Goal: Task Accomplishment & Management: Complete application form

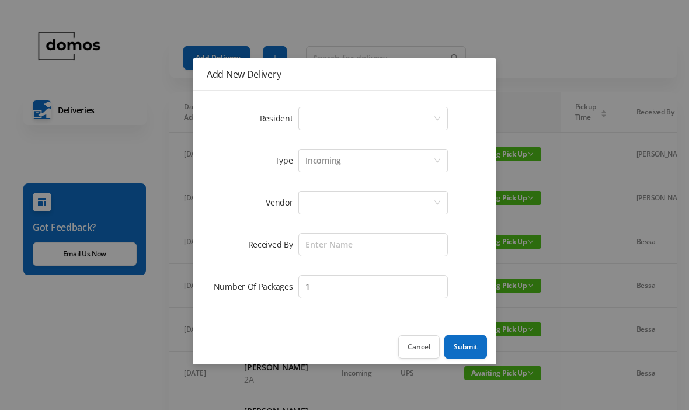
click at [357, 118] on div "Select a person" at bounding box center [370, 118] width 128 height 22
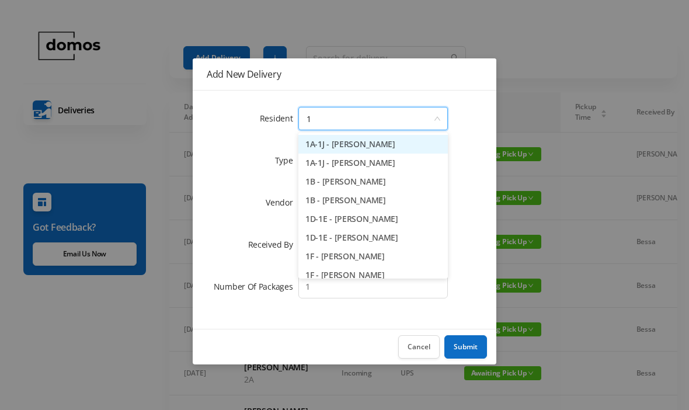
type input "1e"
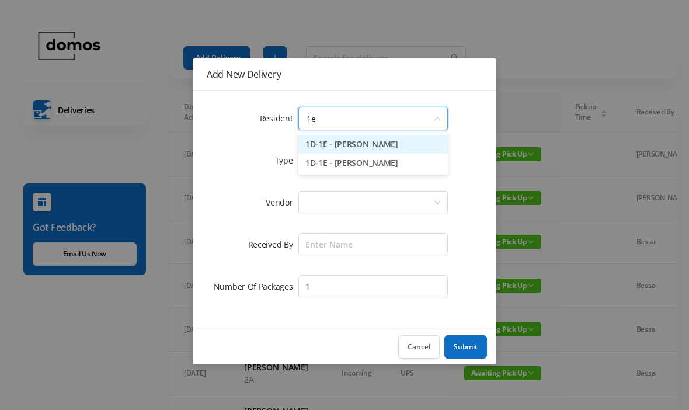
click at [389, 148] on li "1D-1E - [PERSON_NAME]" at bounding box center [374, 144] width 150 height 19
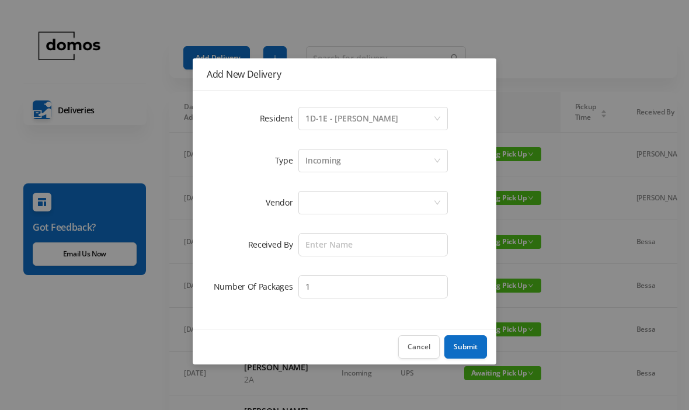
click at [372, 199] on div at bounding box center [370, 203] width 128 height 22
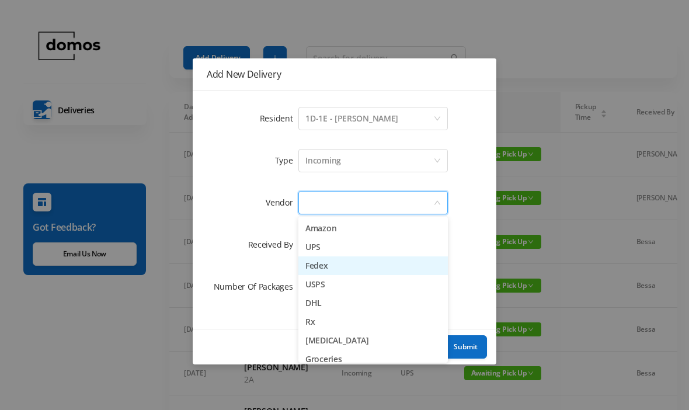
click at [335, 262] on li "Fedex" at bounding box center [374, 265] width 150 height 19
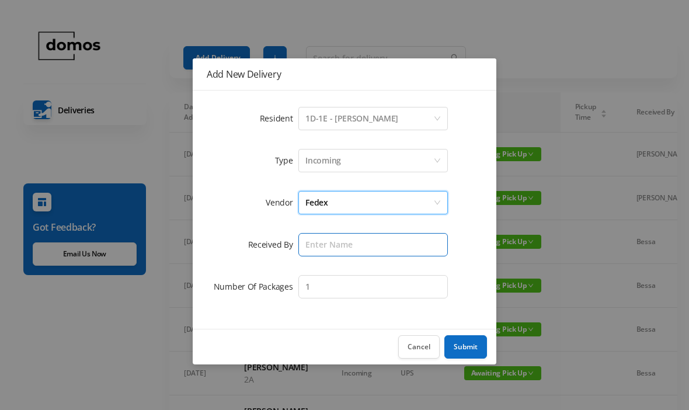
click at [370, 244] on input "text" at bounding box center [374, 244] width 150 height 23
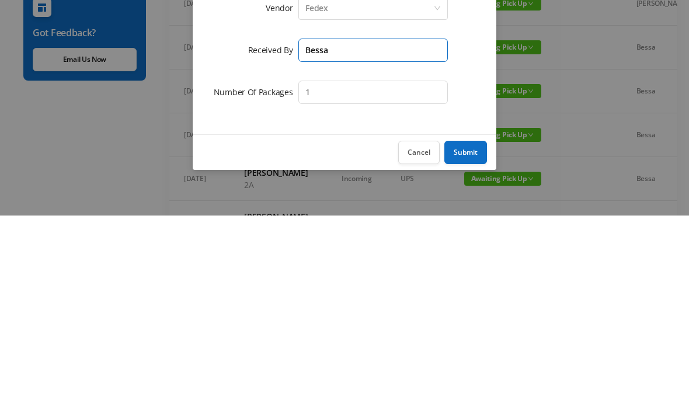
type input "Bessa"
click at [468, 335] on button "Submit" at bounding box center [466, 346] width 43 height 23
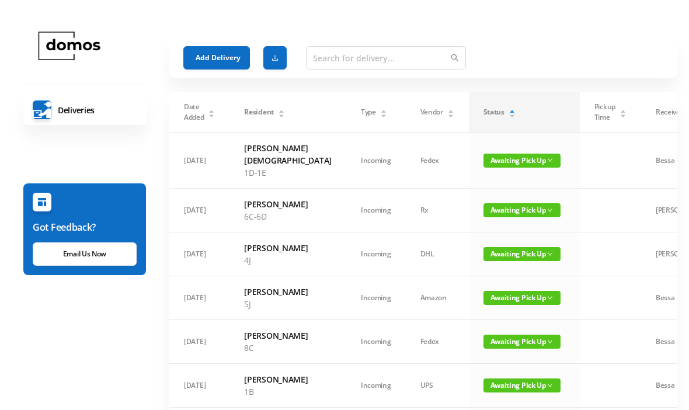
click at [213, 57] on button "Add Delivery" at bounding box center [216, 57] width 67 height 23
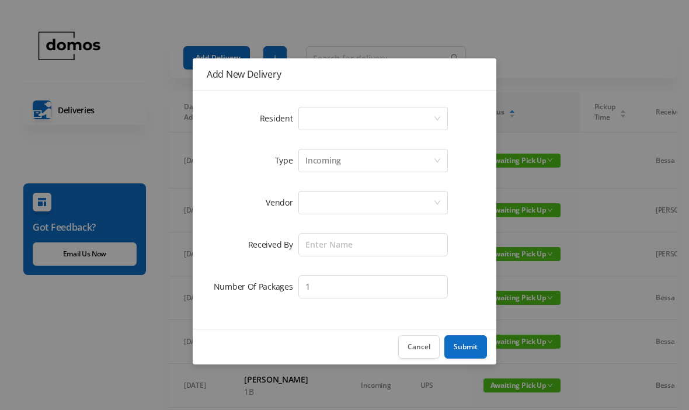
click at [332, 116] on div "Select a person" at bounding box center [370, 118] width 128 height 22
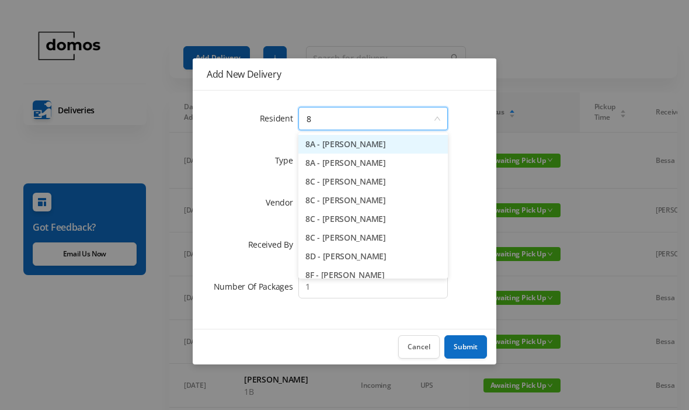
type input "8a"
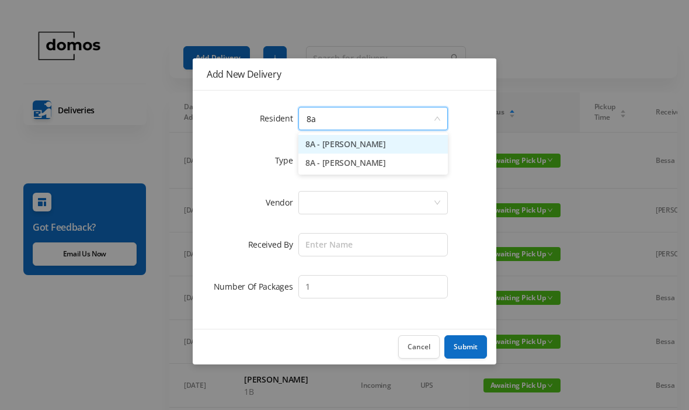
click at [363, 145] on li "8A - [PERSON_NAME]" at bounding box center [374, 144] width 150 height 19
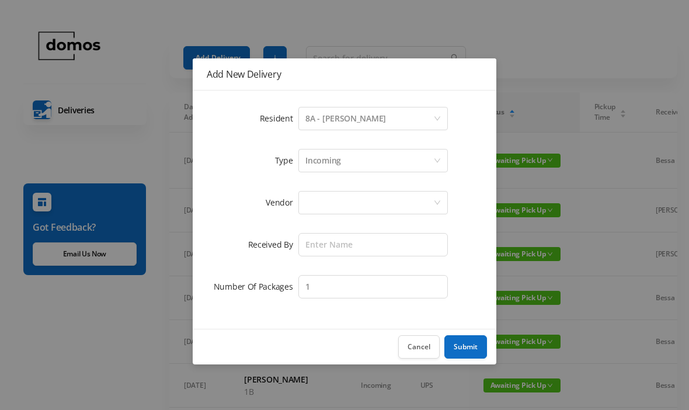
click at [356, 192] on div at bounding box center [370, 203] width 128 height 22
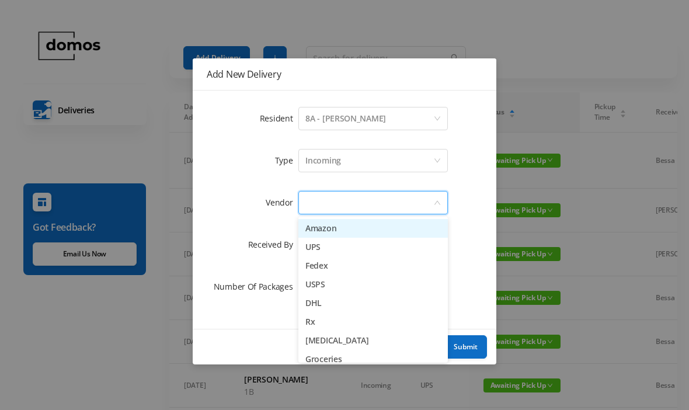
click at [325, 267] on li "Fedex" at bounding box center [374, 265] width 150 height 19
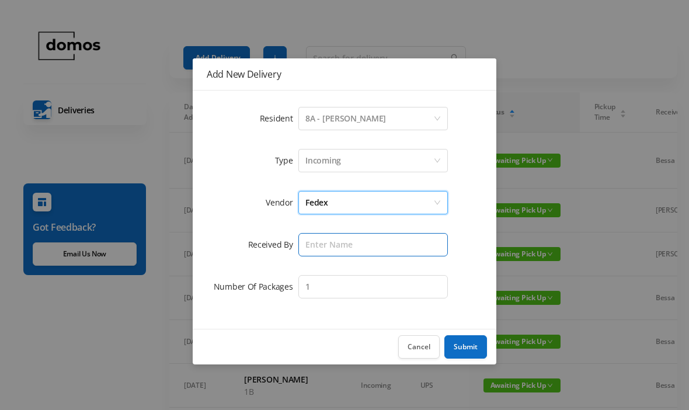
click at [365, 242] on input "text" at bounding box center [374, 244] width 150 height 23
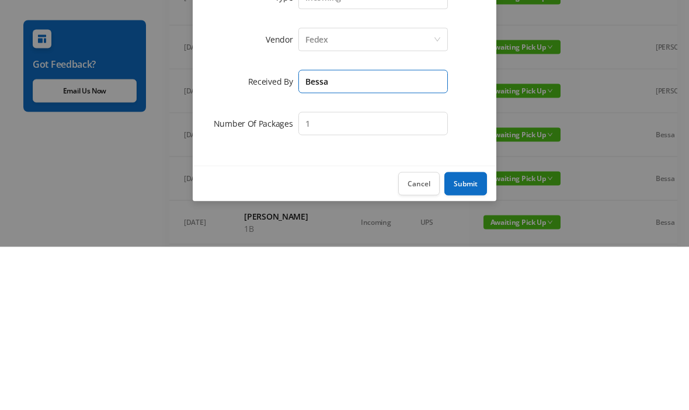
type input "Bessa"
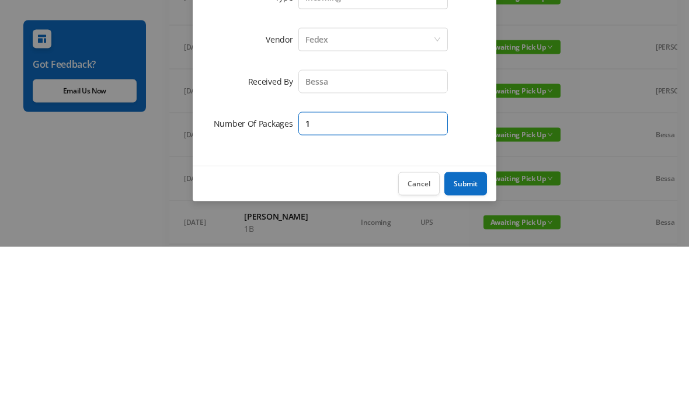
click at [338, 275] on input "1" at bounding box center [374, 286] width 150 height 23
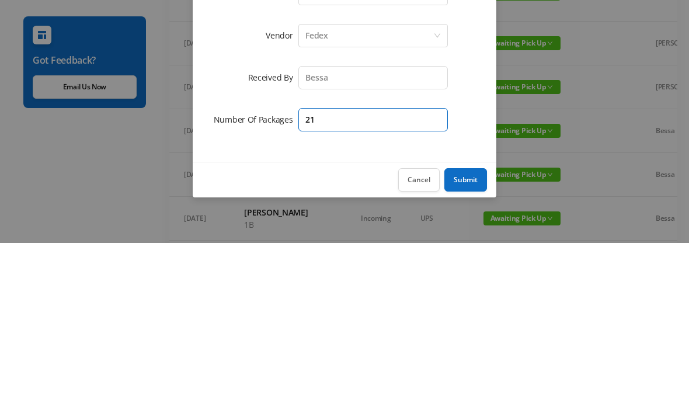
click at [339, 275] on input "21" at bounding box center [374, 286] width 150 height 23
type input "2"
click at [464, 335] on button "Submit" at bounding box center [466, 346] width 43 height 23
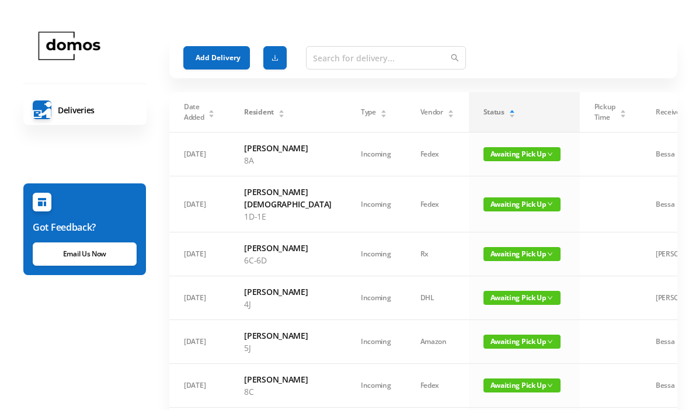
click at [230, 61] on button "Add Delivery" at bounding box center [216, 57] width 67 height 23
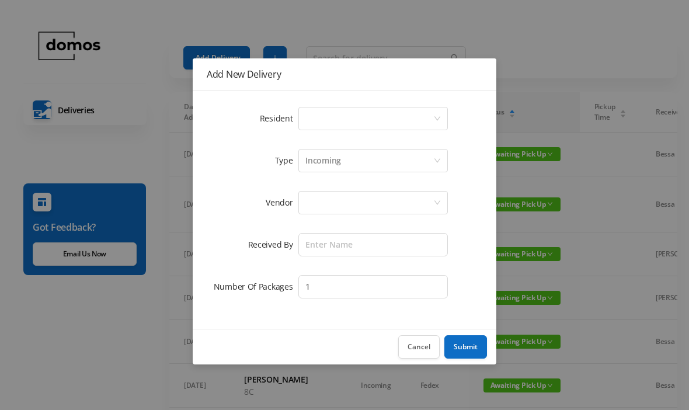
click at [360, 122] on div "Select a person" at bounding box center [370, 118] width 128 height 22
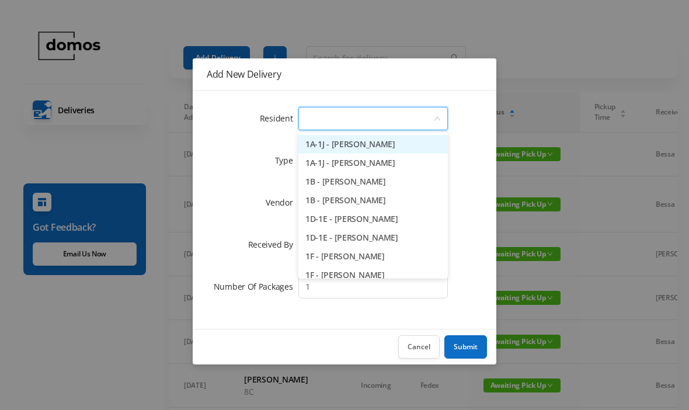
type input "1"
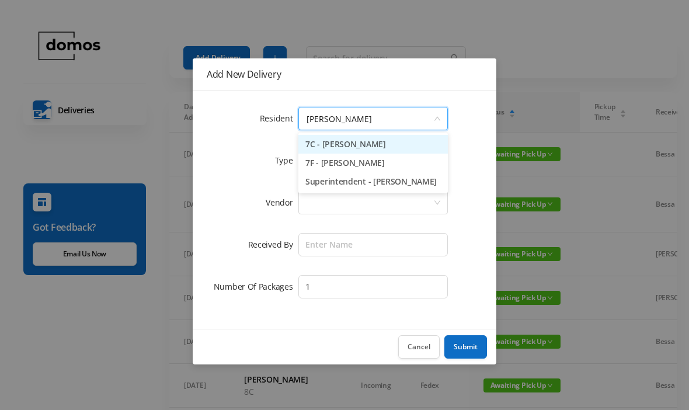
type input "[PERSON_NAME]"
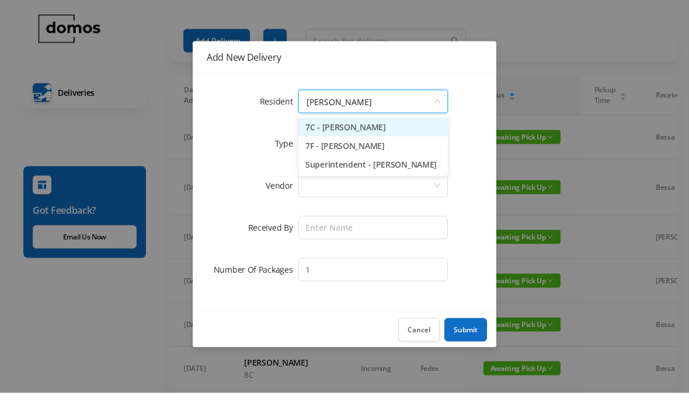
click at [415, 172] on li "Superintendent - [PERSON_NAME]" at bounding box center [374, 181] width 150 height 19
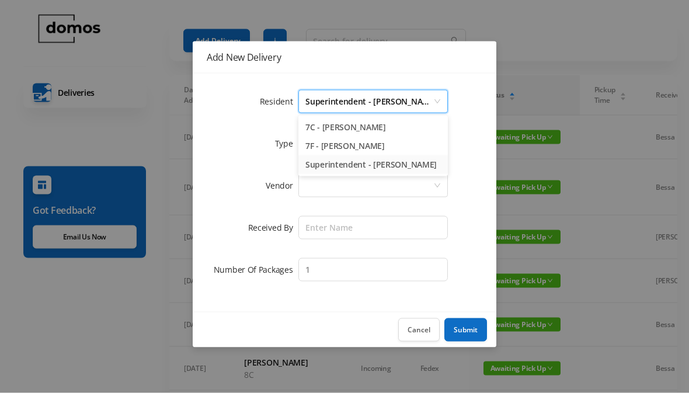
scroll to position [18, 0]
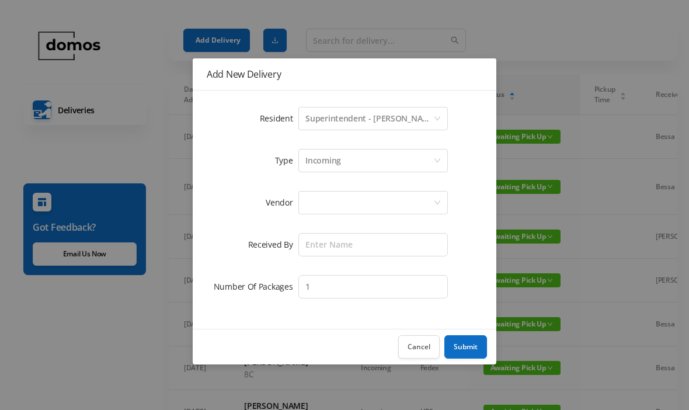
click at [360, 203] on div at bounding box center [370, 203] width 128 height 22
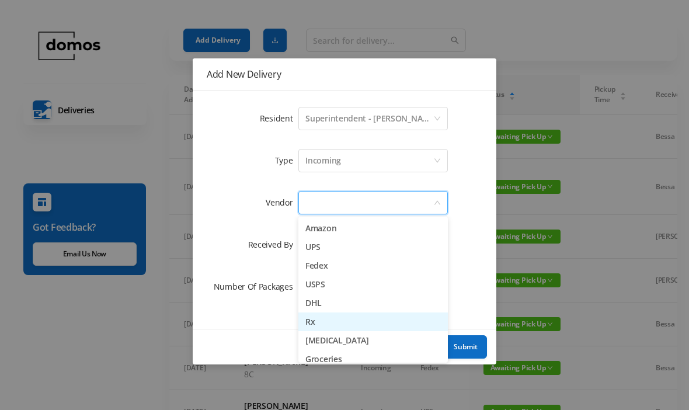
click at [317, 320] on li "Rx" at bounding box center [374, 322] width 150 height 19
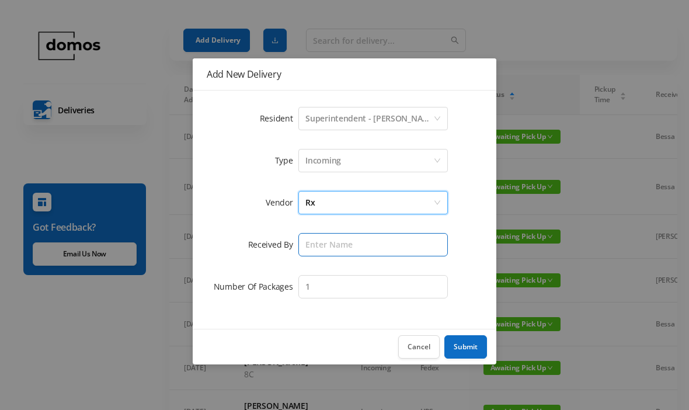
click at [362, 243] on input "text" at bounding box center [374, 244] width 150 height 23
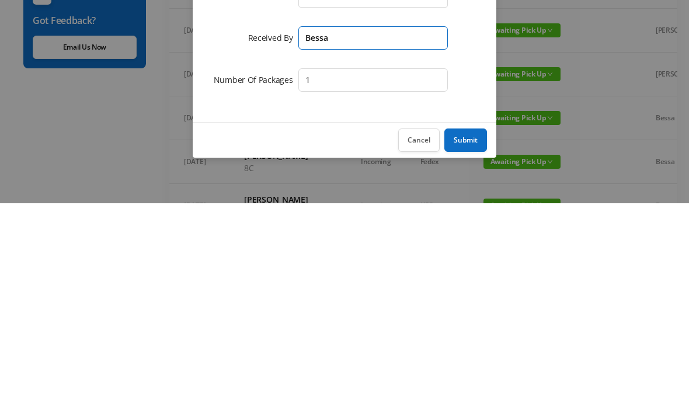
type input "Bessa"
click at [469, 335] on button "Submit" at bounding box center [466, 346] width 43 height 23
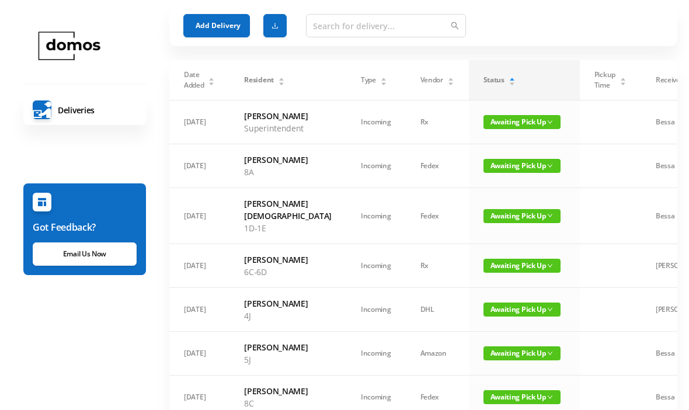
scroll to position [0, 0]
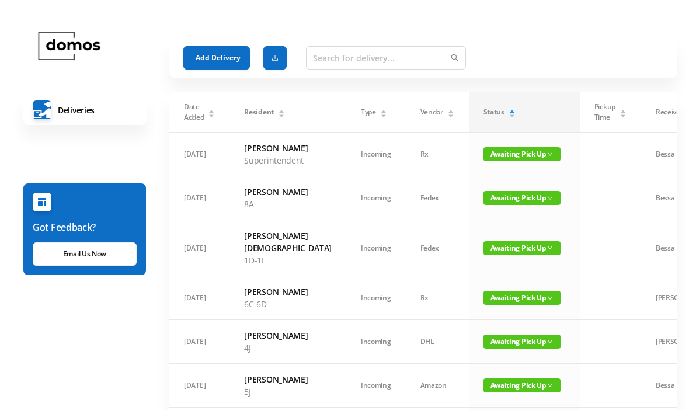
click at [225, 54] on button "Add Delivery" at bounding box center [216, 57] width 67 height 23
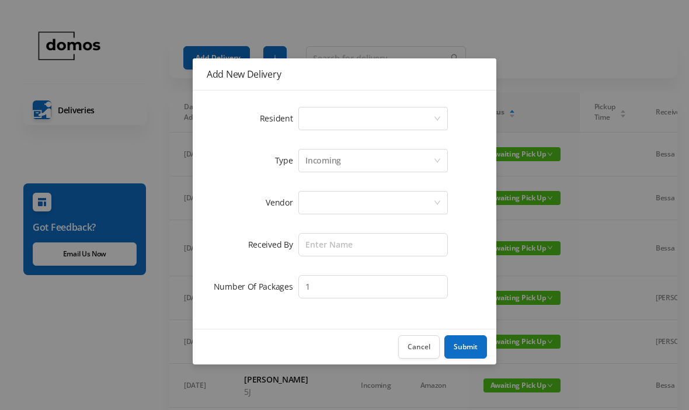
click at [376, 119] on div "Select a person" at bounding box center [370, 118] width 128 height 22
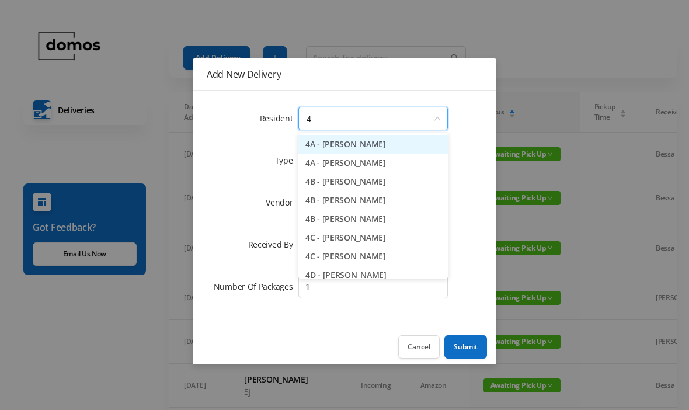
type input "4c"
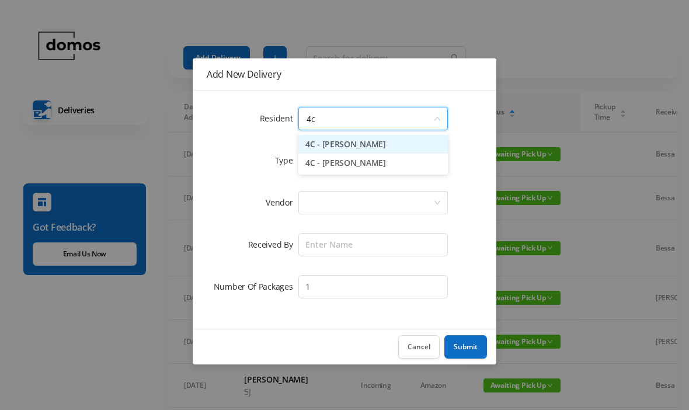
click at [387, 144] on li "4C - [PERSON_NAME]" at bounding box center [374, 144] width 150 height 19
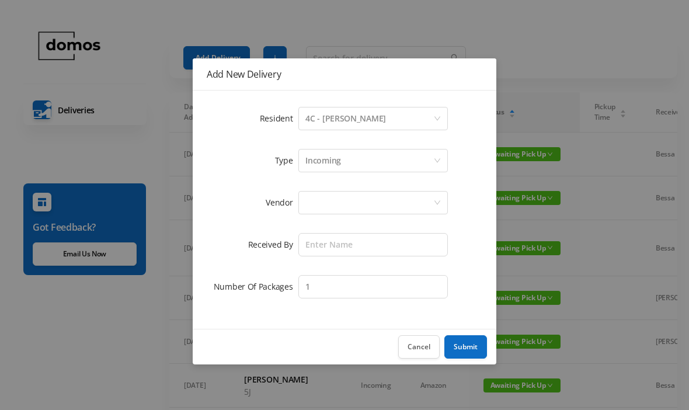
click at [362, 200] on div at bounding box center [370, 203] width 128 height 22
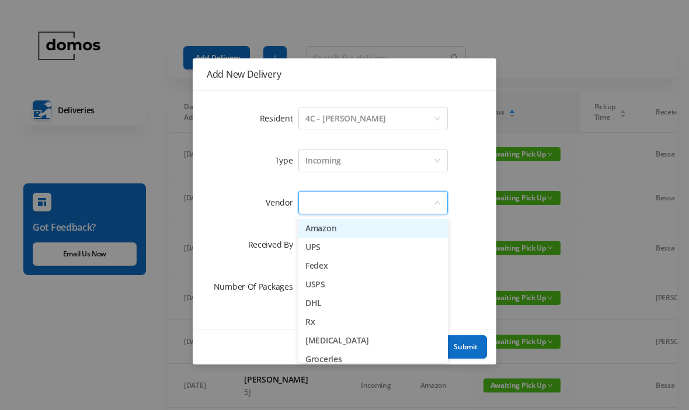
click at [354, 225] on li "Amazon" at bounding box center [374, 228] width 150 height 19
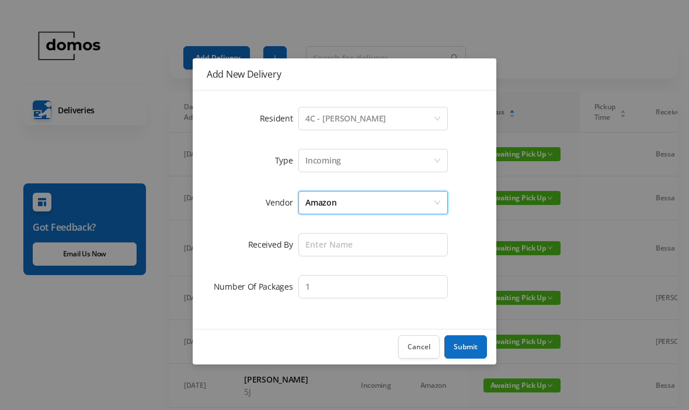
click at [356, 224] on form "Resident Select a person 4C - [PERSON_NAME] Type Incoming Vendor Amazon Receive…" at bounding box center [345, 203] width 276 height 196
click at [368, 242] on input "text" at bounding box center [374, 244] width 150 height 23
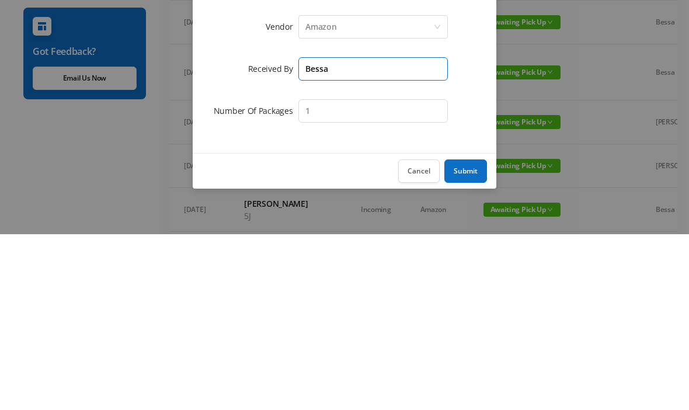
type input "Bessa"
click at [467, 335] on button "Submit" at bounding box center [466, 346] width 43 height 23
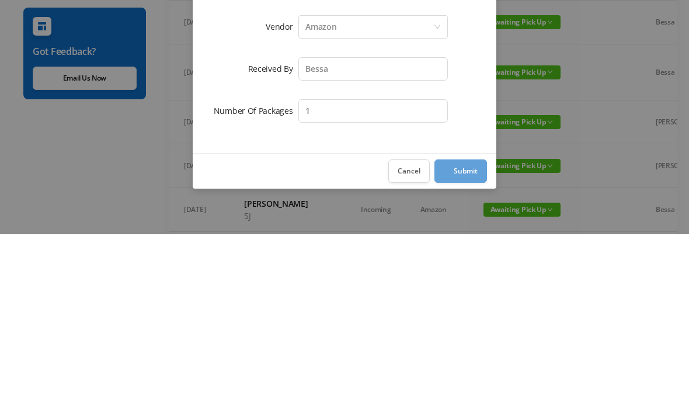
scroll to position [176, 0]
